Goal: Browse casually

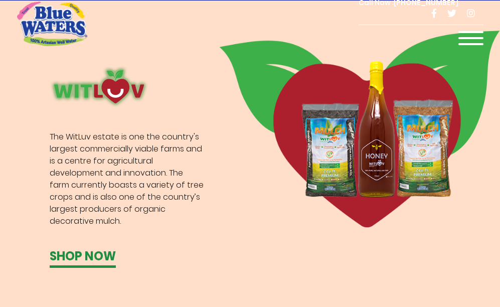
scroll to position [2978, 0]
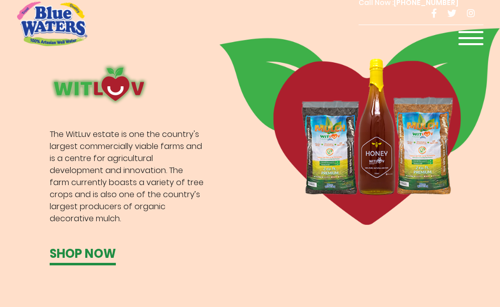
click at [469, 33] on div at bounding box center [471, 41] width 25 height 20
click at [469, 34] on div at bounding box center [471, 41] width 25 height 20
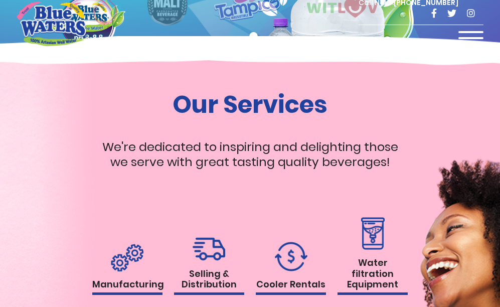
scroll to position [1004, 0]
